Goal: Task Accomplishment & Management: Use online tool/utility

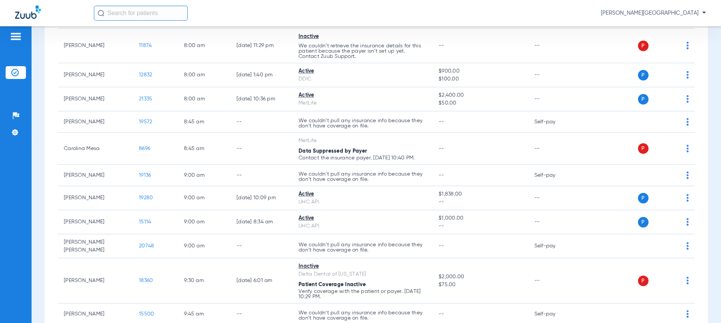
scroll to position [169, 0]
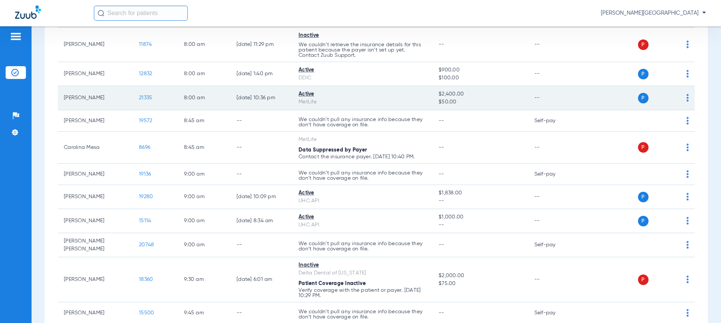
click at [687, 95] on img at bounding box center [688, 98] width 2 height 8
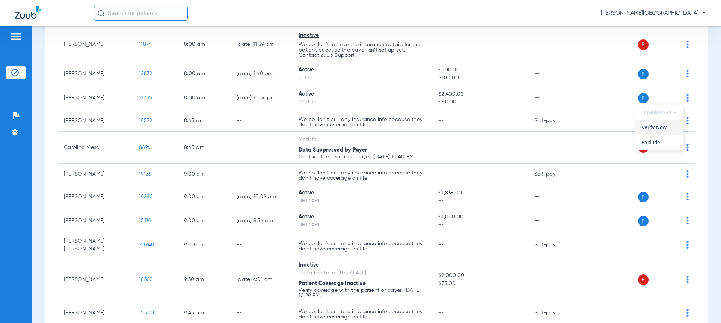
click at [654, 129] on span "Verify Now" at bounding box center [659, 127] width 35 height 5
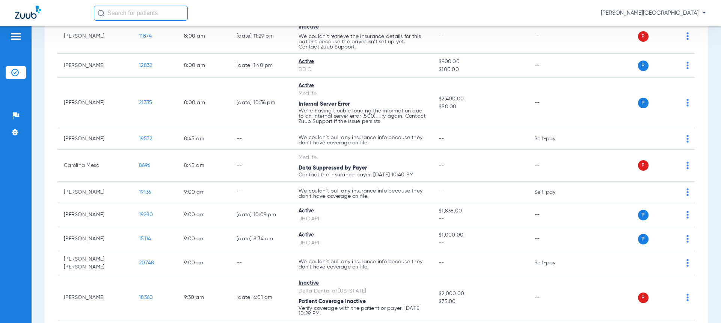
scroll to position [294, 0]
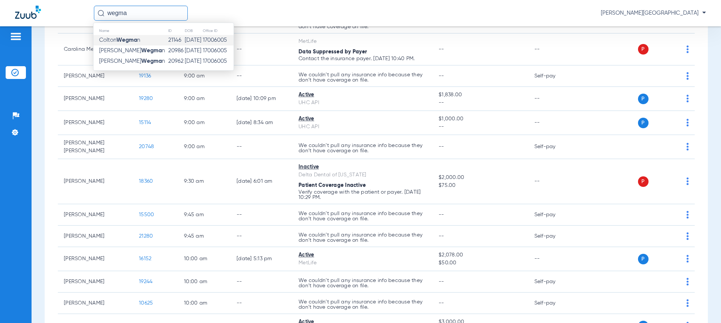
type input "wegma"
click at [203, 43] on td "17006005" at bounding box center [218, 40] width 31 height 11
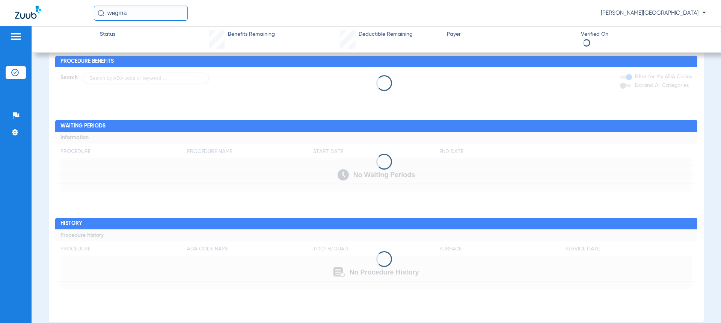
scroll to position [290, 0]
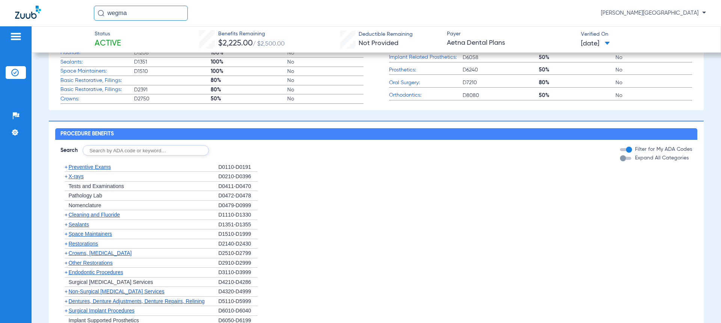
click at [702, 15] on span "[PERSON_NAME][GEOGRAPHIC_DATA]" at bounding box center [653, 13] width 105 height 8
click at [702, 15] on div at bounding box center [360, 161] width 721 height 323
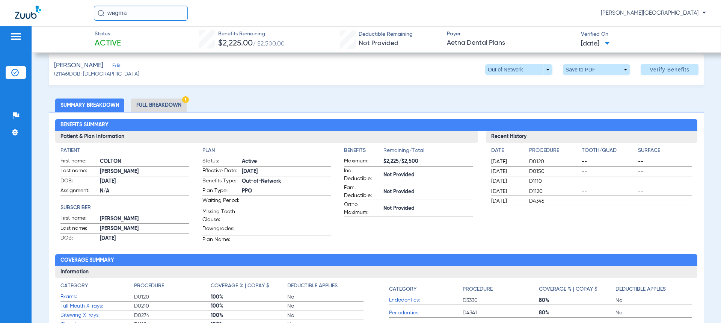
scroll to position [0, 0]
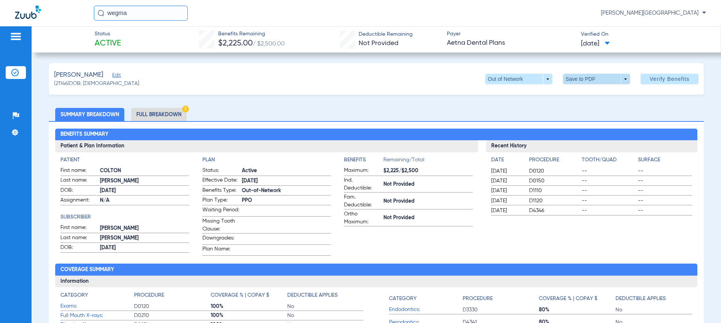
click at [620, 77] on span at bounding box center [596, 79] width 67 height 11
click at [594, 94] on span "Save to PDF" at bounding box center [594, 93] width 30 height 5
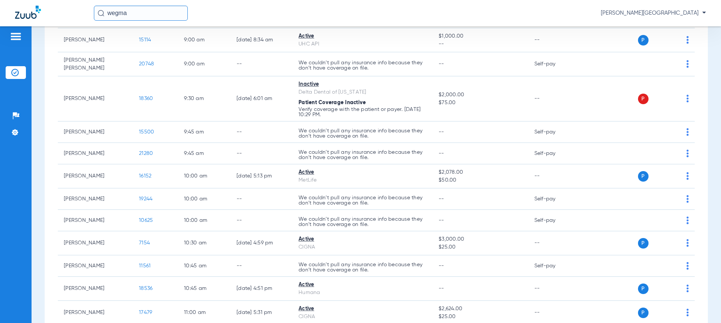
scroll to position [481, 0]
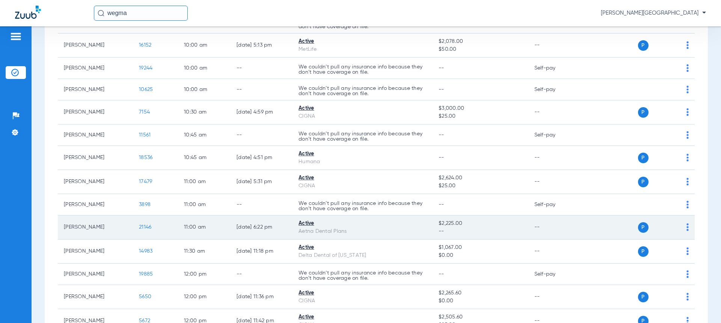
click at [680, 222] on div "P S" at bounding box center [634, 227] width 110 height 11
click at [687, 223] on img at bounding box center [688, 227] width 2 height 8
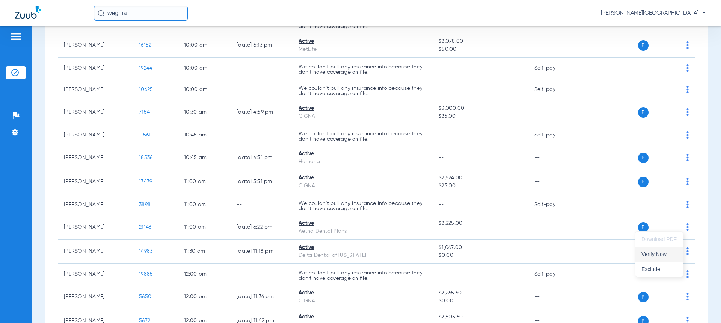
click at [661, 254] on span "Verify Now" at bounding box center [659, 253] width 35 height 5
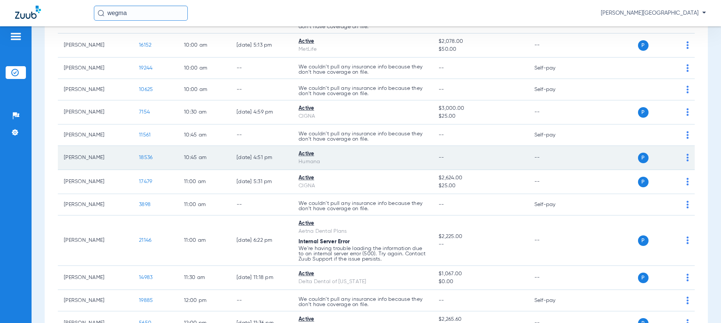
click at [687, 154] on img at bounding box center [688, 158] width 2 height 8
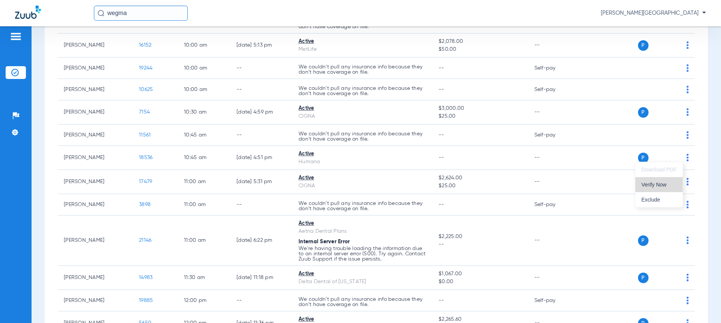
click at [658, 183] on span "Verify Now" at bounding box center [659, 184] width 35 height 5
